Goal: Task Accomplishment & Management: Use online tool/utility

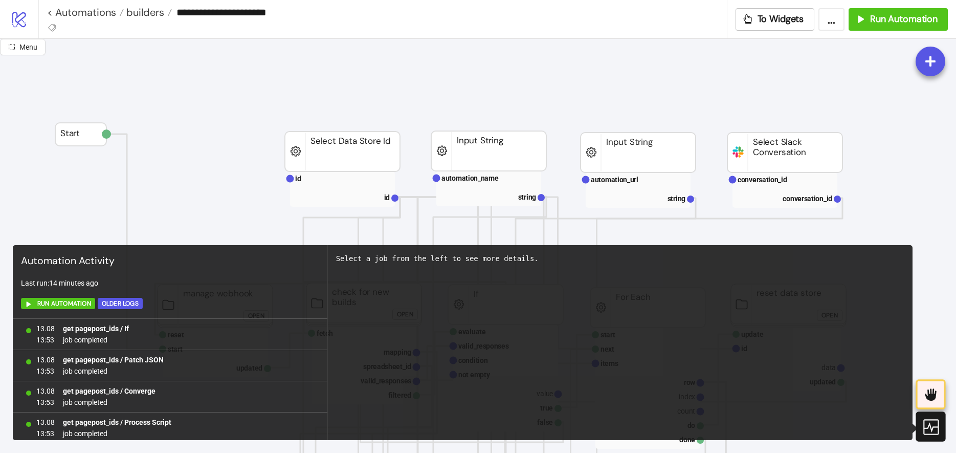
scroll to position [939, 0]
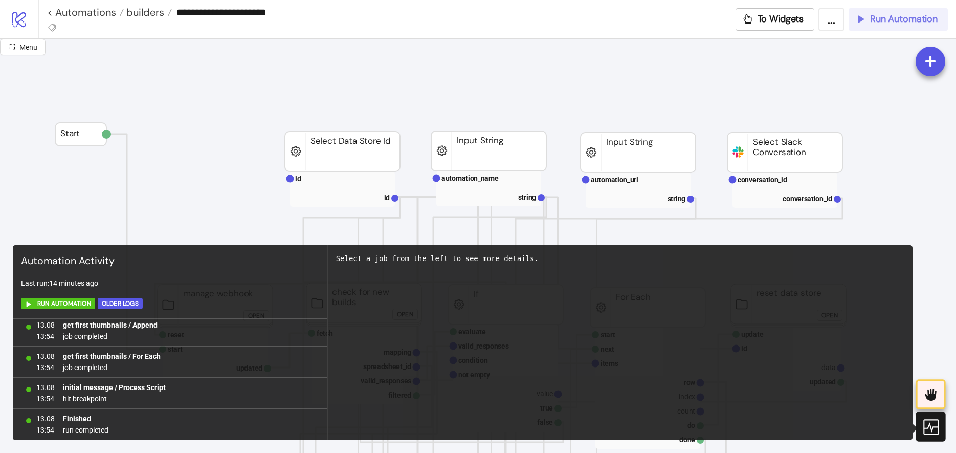
click at [887, 19] on span "Run Automation" at bounding box center [903, 19] width 67 height 12
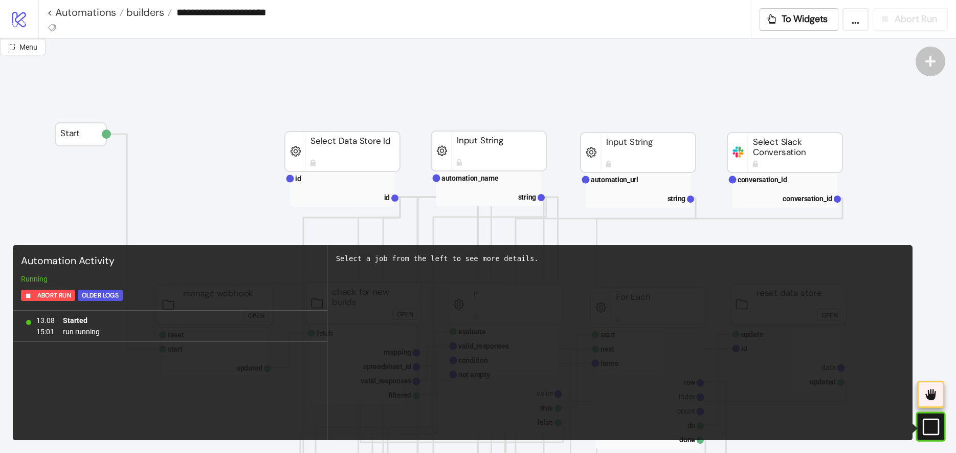
scroll to position [0, 0]
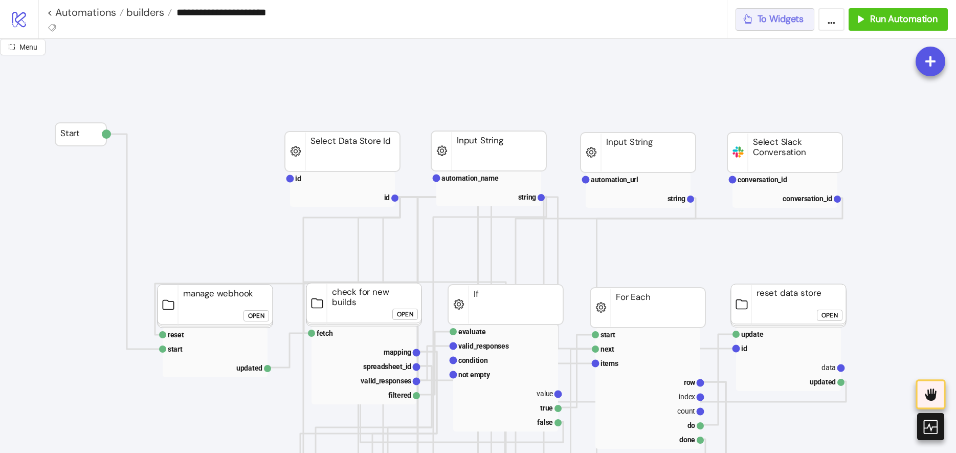
click at [792, 15] on span "To Widgets" at bounding box center [780, 19] width 47 height 12
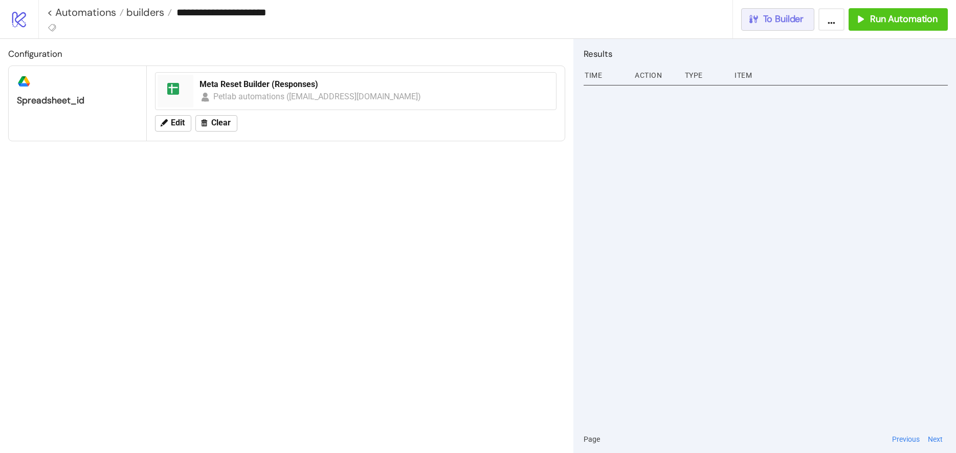
click at [785, 26] on button "To Builder" at bounding box center [778, 19] width 74 height 22
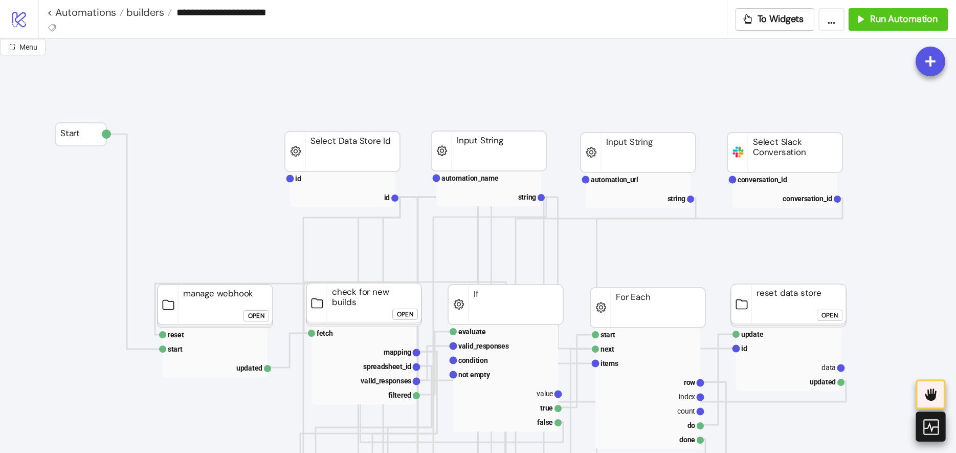
click at [928, 423] on icon at bounding box center [930, 426] width 18 height 18
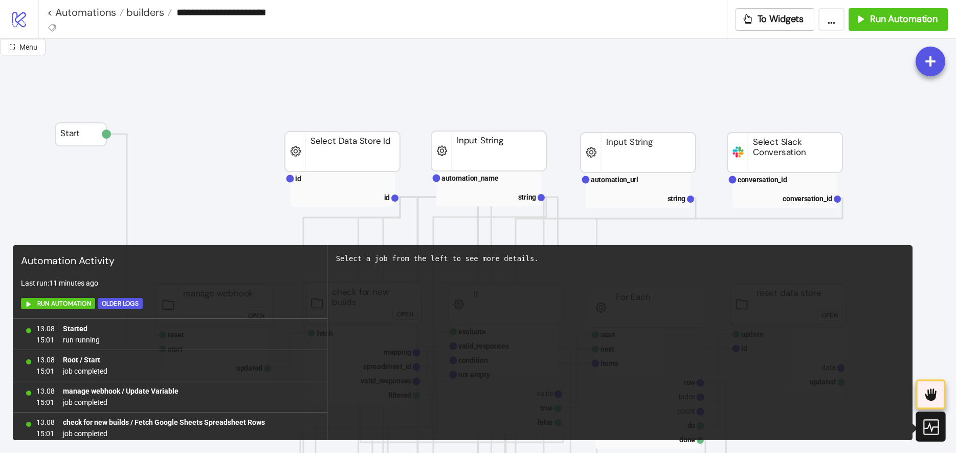
scroll to position [4027, 0]
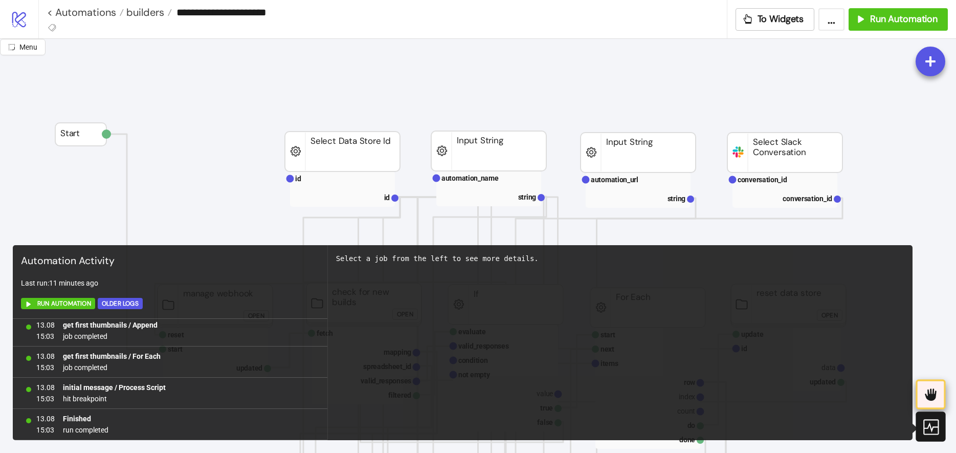
click at [929, 395] on icon at bounding box center [930, 394] width 11 height 12
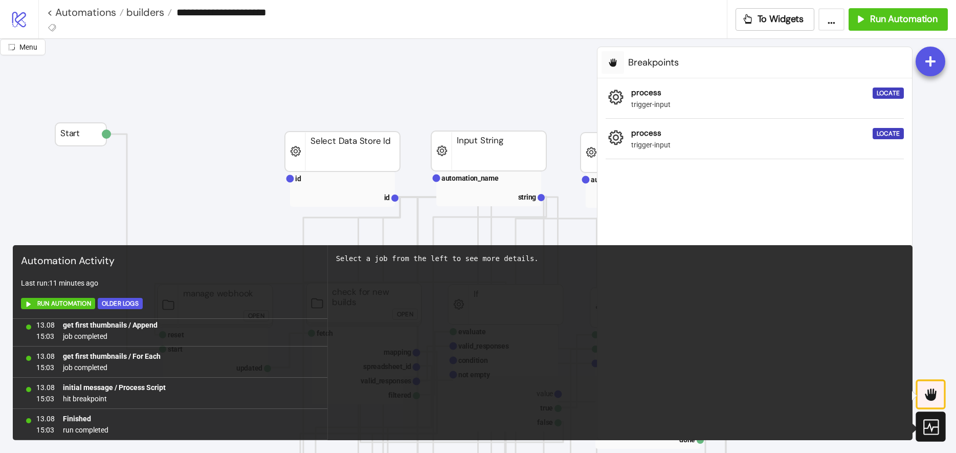
click at [927, 427] on icon at bounding box center [929, 426] width 15 height 15
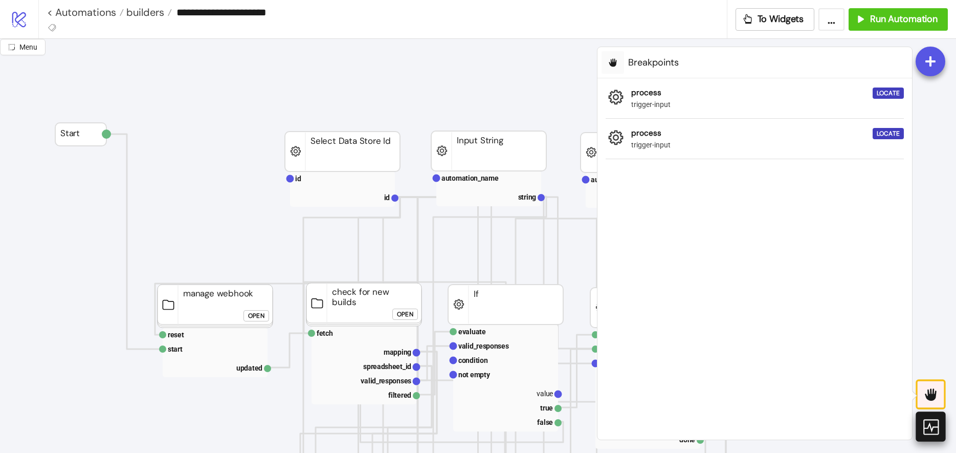
click at [927, 426] on icon at bounding box center [930, 426] width 18 height 18
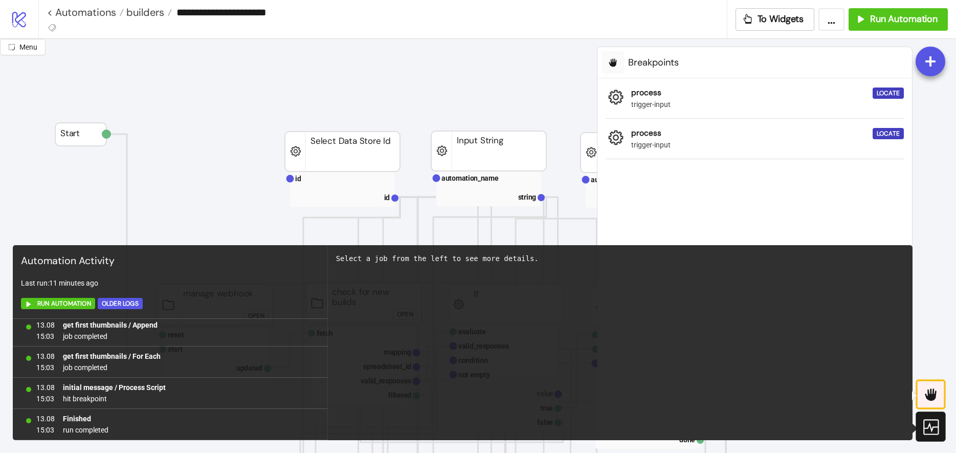
click at [928, 395] on icon at bounding box center [930, 394] width 11 height 12
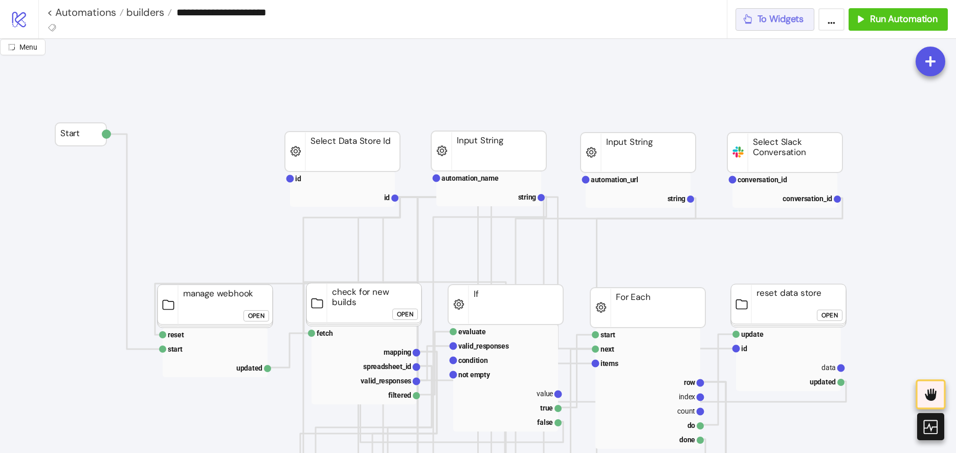
click at [764, 20] on span "To Widgets" at bounding box center [780, 19] width 47 height 12
